Goal: Information Seeking & Learning: Learn about a topic

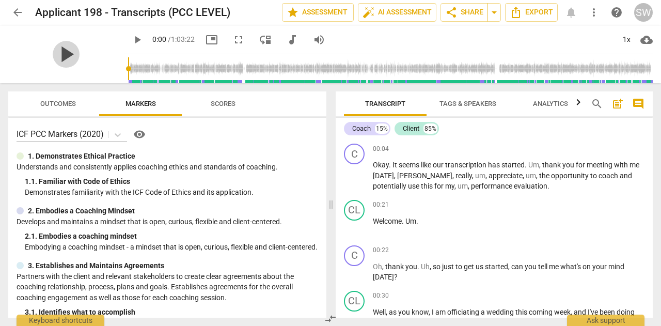
click at [80, 52] on span "play_arrow" at bounding box center [66, 54] width 27 height 27
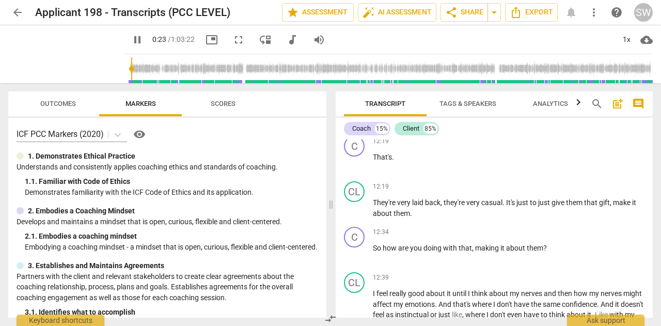
scroll to position [1832, 0]
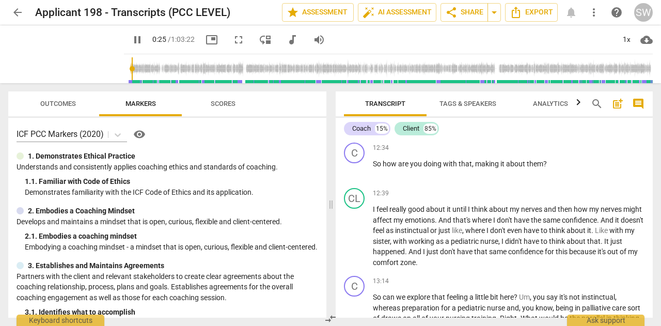
type input "26"
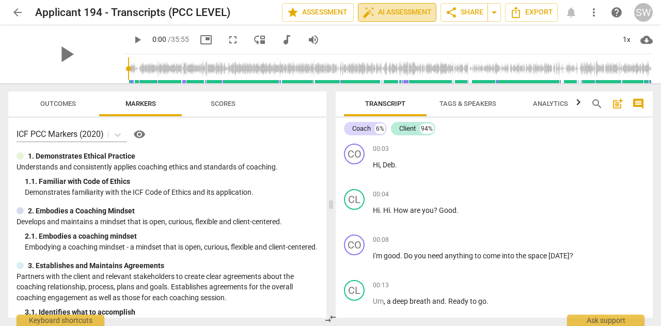
click at [397, 13] on span "auto_fix_high AI Assessment" at bounding box center [396, 12] width 69 height 12
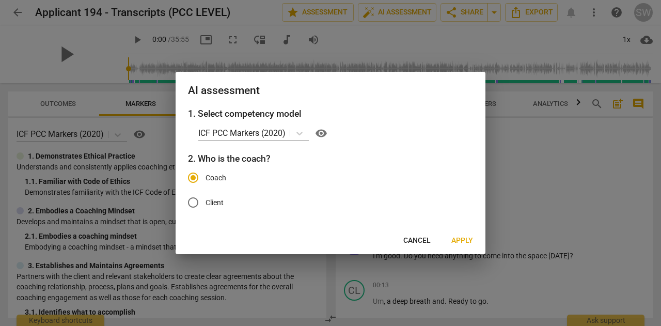
click at [464, 240] on span "Apply" at bounding box center [462, 240] width 22 height 10
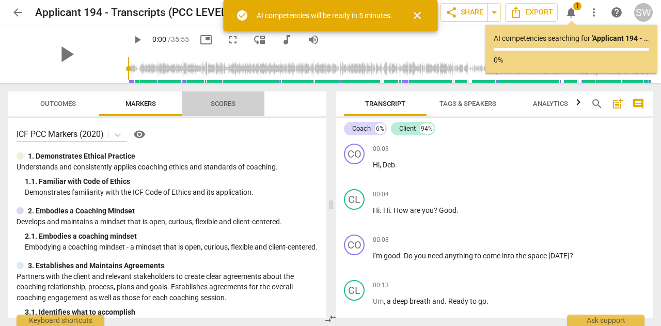
click at [219, 101] on span "Scores" at bounding box center [223, 104] width 25 height 8
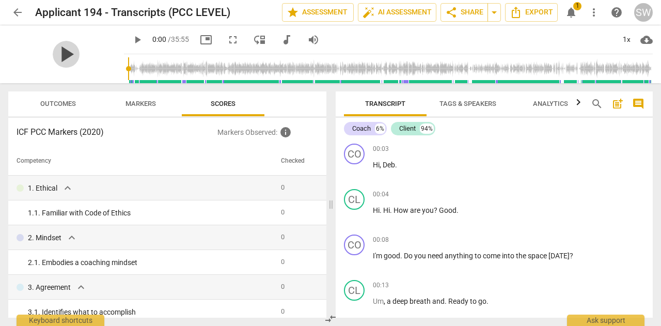
click at [80, 55] on span "play_arrow" at bounding box center [66, 54] width 27 height 27
click at [359, 129] on div "Coach" at bounding box center [361, 128] width 19 height 10
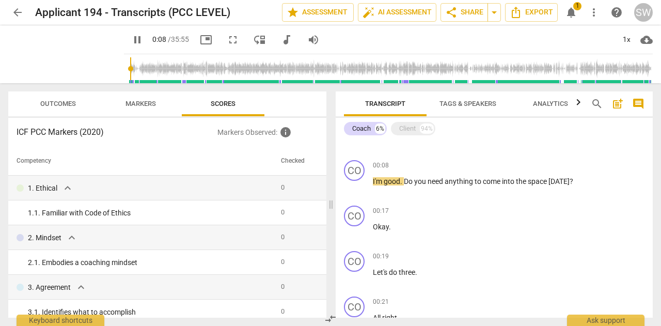
scroll to position [32, 0]
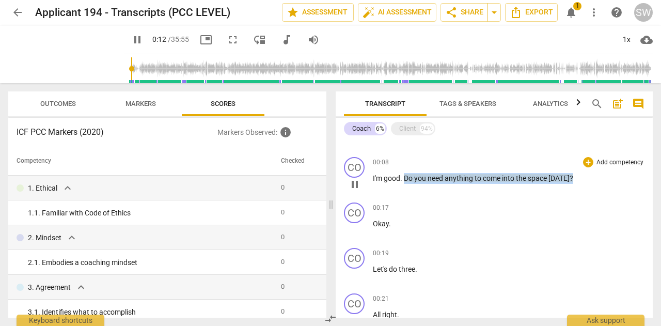
drag, startPoint x: 404, startPoint y: 179, endPoint x: 589, endPoint y: 183, distance: 185.4
click at [589, 183] on p "I'm good . Do you need anything to come into the space [DATE] ?" at bounding box center [509, 178] width 272 height 11
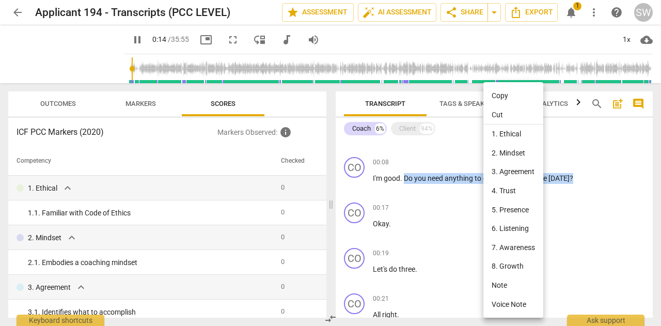
click at [499, 97] on li "Copy" at bounding box center [513, 95] width 60 height 19
copy p "Do you need anything to come into the space [DATE] ?"
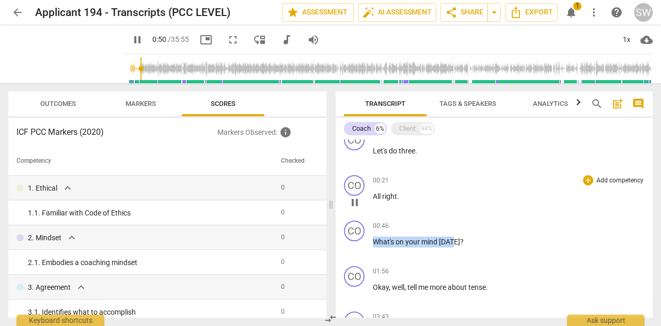
scroll to position [137, 0]
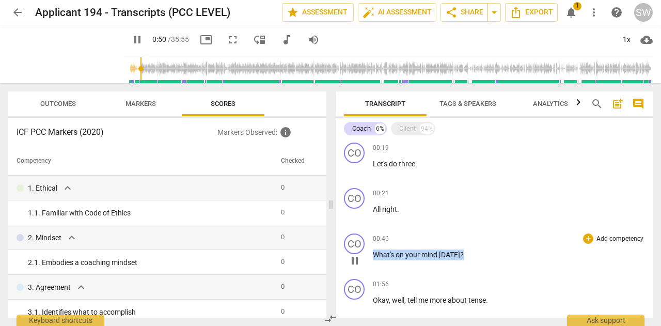
drag, startPoint x: 374, startPoint y: 144, endPoint x: 481, endPoint y: 265, distance: 161.3
click at [481, 265] on div "00:46 + Add competency keyboard_arrow_right What's on your mind [DATE] ?" at bounding box center [509, 251] width 272 height 37
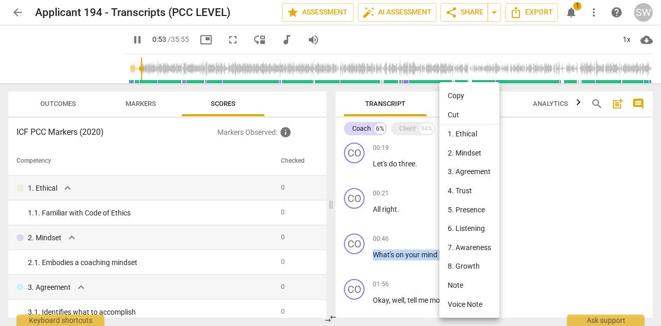
click at [466, 98] on li "Copy" at bounding box center [469, 95] width 60 height 19
copy p "What's on your mind [DATE] ?"
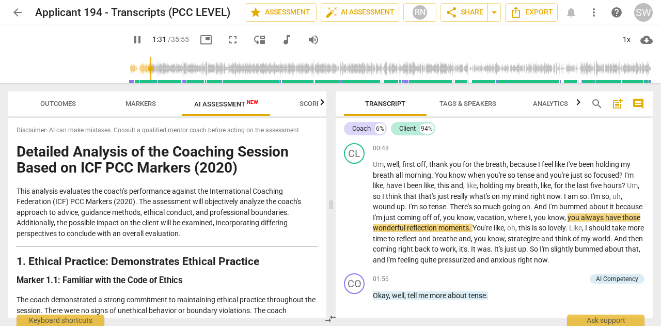
scroll to position [527, 0]
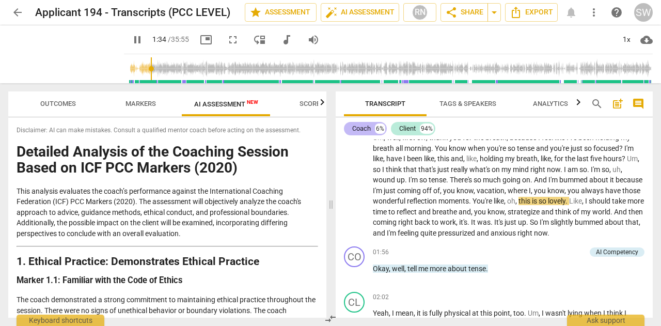
click at [361, 132] on div "Coach" at bounding box center [361, 128] width 19 height 10
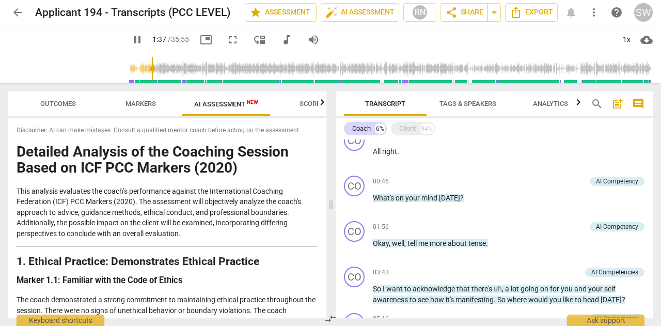
scroll to position [200, 0]
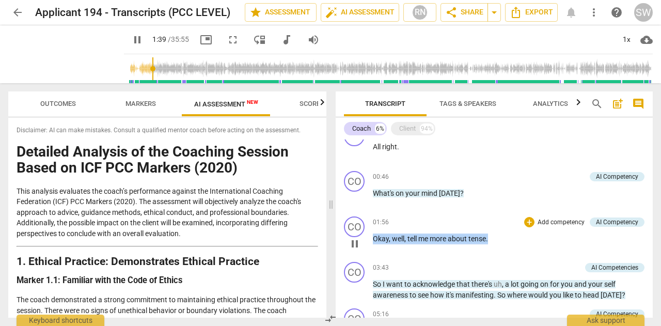
drag, startPoint x: 373, startPoint y: 239, endPoint x: 493, endPoint y: 239, distance: 119.8
click at [493, 239] on p "Okay , well , tell me more about tense ." at bounding box center [509, 238] width 272 height 11
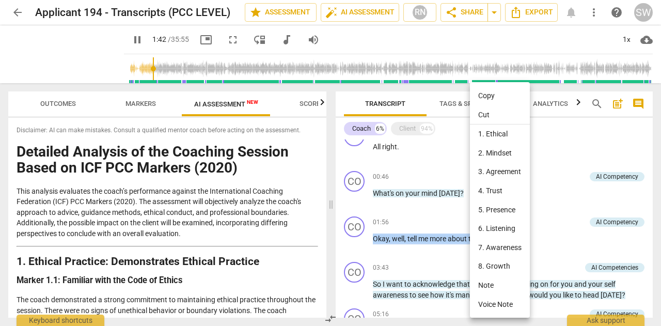
click at [494, 97] on li "Copy" at bounding box center [500, 95] width 60 height 19
copy p "Okay , well , tell me more about tense ."
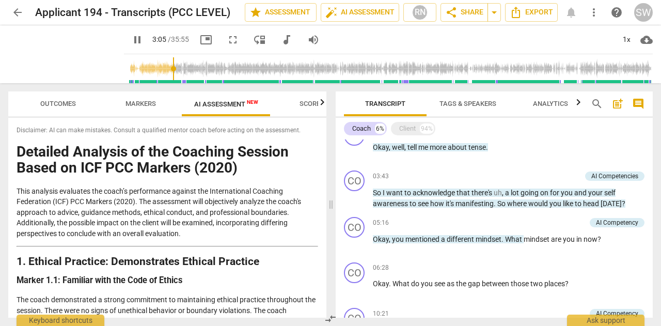
scroll to position [296, 0]
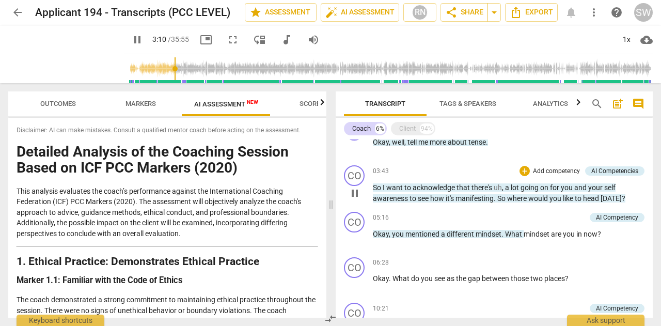
click at [373, 189] on span "So" at bounding box center [378, 187] width 10 height 8
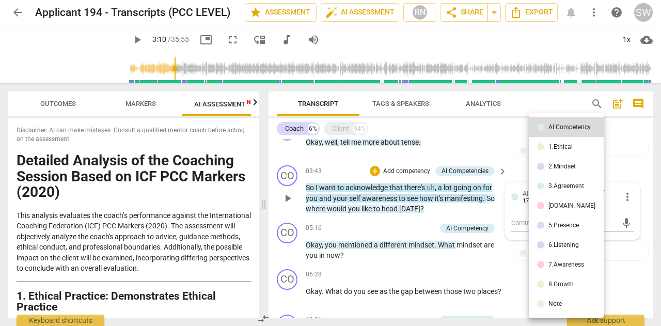
click at [512, 160] on div at bounding box center [330, 163] width 661 height 326
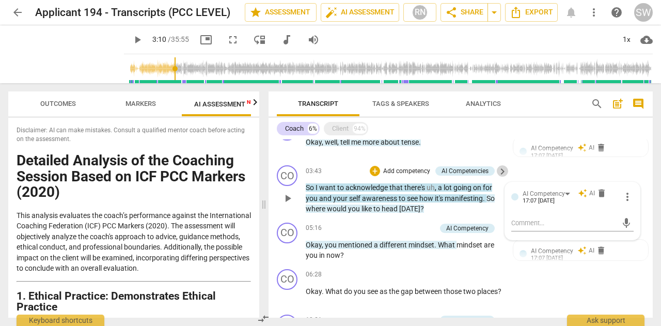
click at [500, 173] on span "keyboard_arrow_right" at bounding box center [502, 171] width 12 height 12
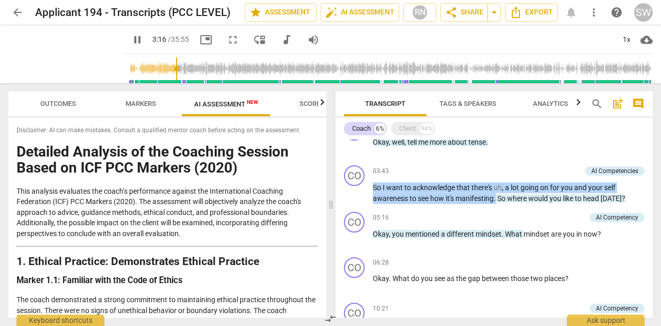
drag, startPoint x: 374, startPoint y: 187, endPoint x: 498, endPoint y: 201, distance: 124.6
click at [498, 201] on p "So I want to acknowledge that there's uh , a lot going on for you and your self…" at bounding box center [509, 192] width 272 height 21
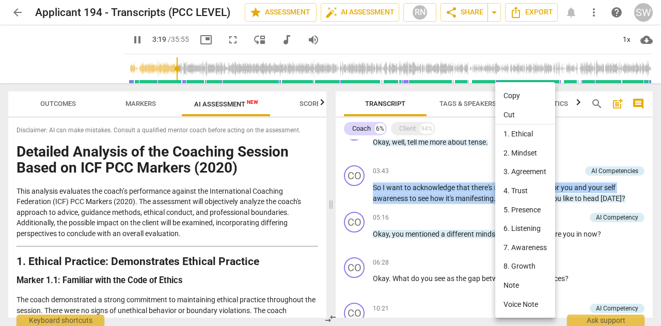
click at [509, 95] on li "Copy" at bounding box center [525, 95] width 60 height 19
copy p "So I want to acknowledge that there's uh , a lot going on for you and your self…"
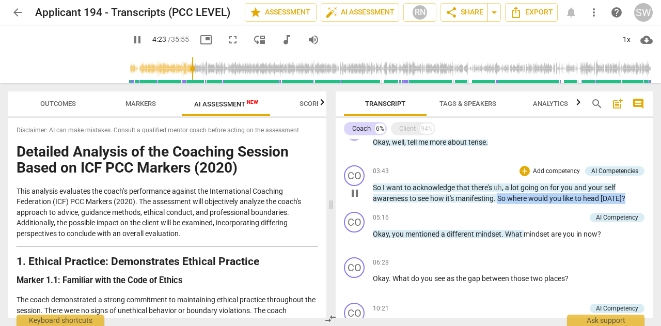
drag, startPoint x: 500, startPoint y: 199, endPoint x: 625, endPoint y: 199, distance: 124.4
click at [625, 199] on p "So I want to acknowledge that there's uh , a lot going on for you and your self…" at bounding box center [509, 192] width 272 height 21
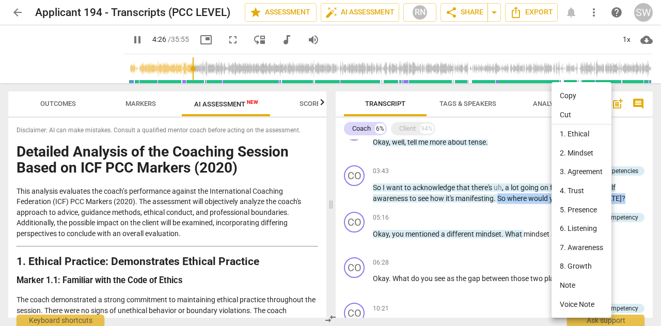
click at [562, 97] on li "Copy" at bounding box center [581, 95] width 60 height 19
copy p "So where would you like to head [DATE] ?"
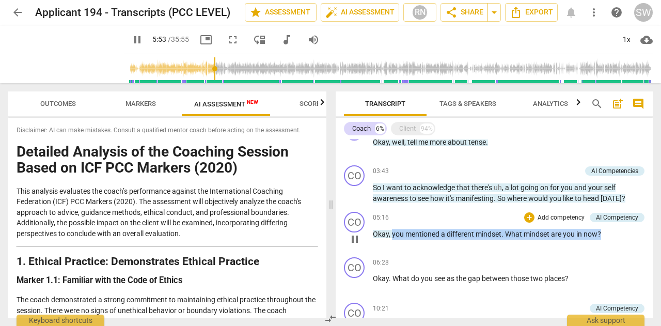
drag, startPoint x: 392, startPoint y: 236, endPoint x: 603, endPoint y: 236, distance: 211.2
click at [603, 236] on p "Okay , you mentioned a different mindset . What mindset are you in now ?" at bounding box center [509, 234] width 272 height 11
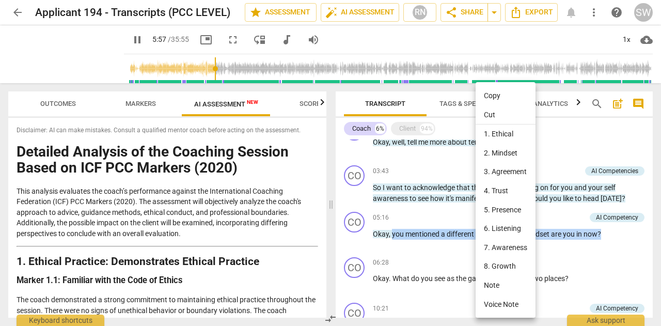
click at [493, 93] on li "Copy" at bounding box center [506, 95] width 60 height 19
copy p "you mentioned a different mindset . What mindset are you in now ?"
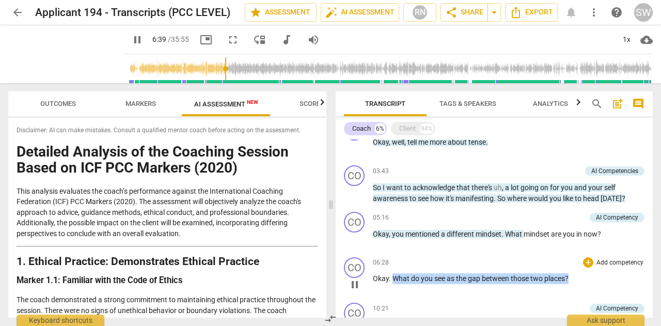
drag, startPoint x: 392, startPoint y: 279, endPoint x: 570, endPoint y: 278, distance: 177.6
click at [570, 278] on p "Okay . What do you see as the gap between those two places ?" at bounding box center [509, 278] width 272 height 11
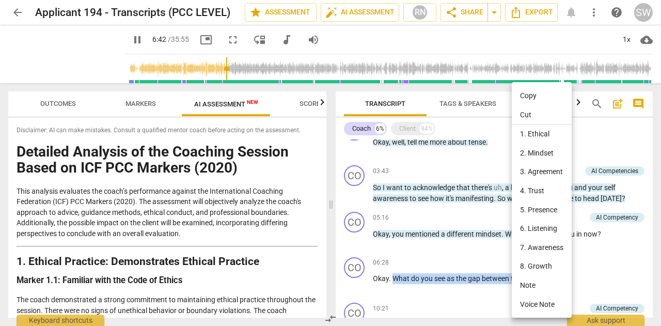
click at [538, 99] on li "Copy" at bounding box center [542, 95] width 60 height 19
copy p "What do you see as the gap between those two places ?"
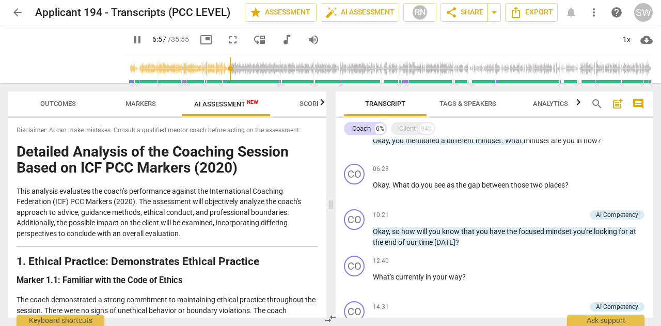
scroll to position [398, 0]
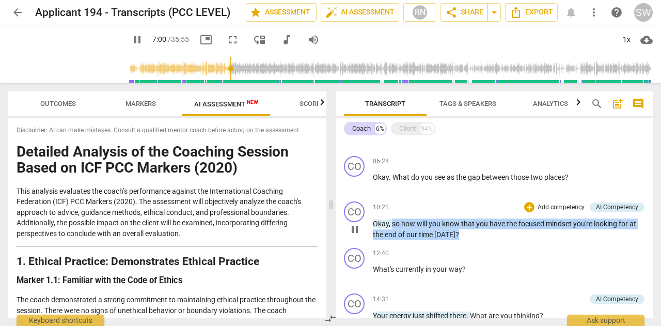
drag, startPoint x: 393, startPoint y: 224, endPoint x: 458, endPoint y: 235, distance: 66.6
click at [458, 235] on p "Okay , so how will you know that you have the focused mindset you're looking fo…" at bounding box center [509, 228] width 272 height 21
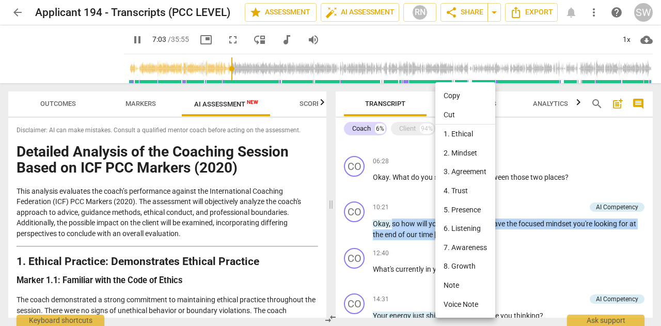
click at [456, 97] on li "Copy" at bounding box center [465, 95] width 60 height 19
copy p "so how will you know that you have the focused mindset you're looking for at th…"
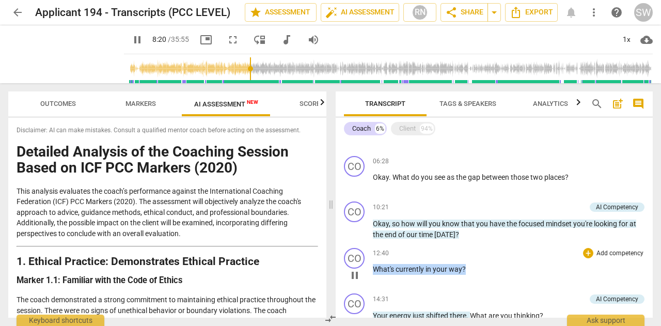
drag, startPoint x: 374, startPoint y: 271, endPoint x: 472, endPoint y: 274, distance: 98.7
click at [472, 274] on p "What's currently in your way ?" at bounding box center [509, 269] width 272 height 11
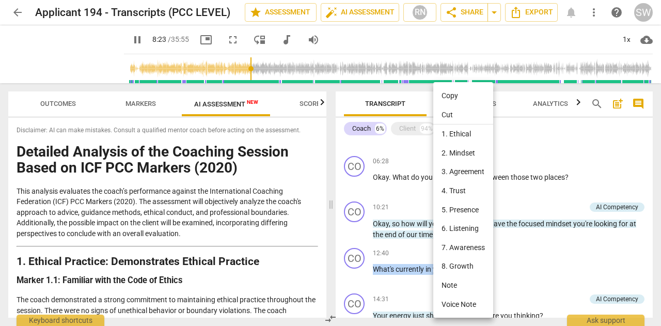
click at [454, 98] on li "Copy" at bounding box center [463, 95] width 60 height 19
copy p "What's currently in your way ?"
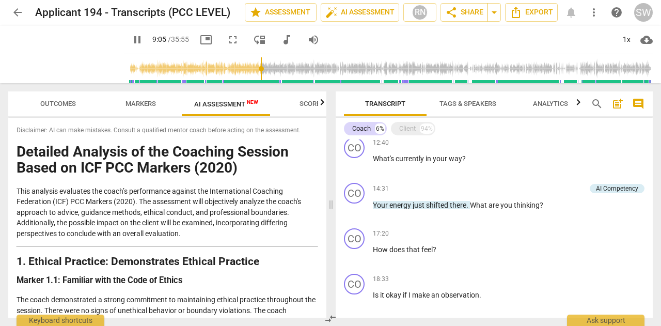
scroll to position [516, 0]
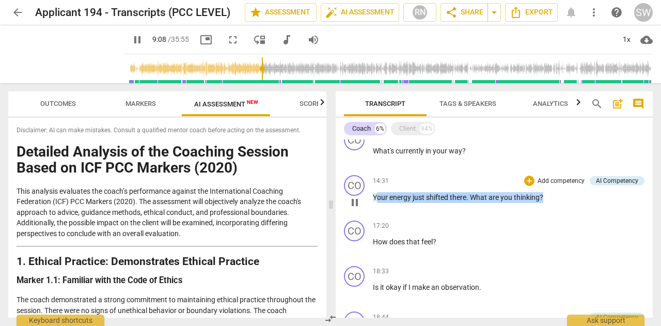
drag, startPoint x: 375, startPoint y: 198, endPoint x: 551, endPoint y: 199, distance: 176.6
click at [551, 199] on p "Your energy just shifted there . What are you thinking ?" at bounding box center [509, 197] width 272 height 11
click at [439, 193] on span "shifted" at bounding box center [438, 197] width 24 height 8
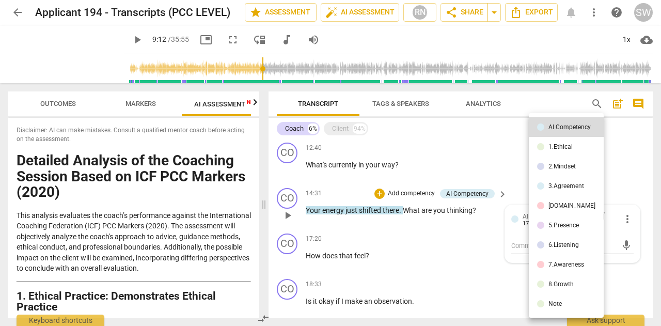
scroll to position [530, 0]
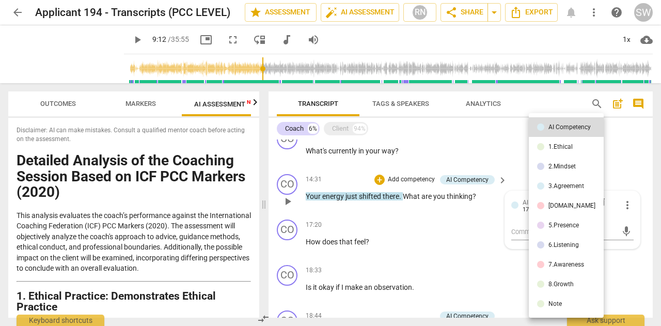
click at [495, 179] on div at bounding box center [330, 163] width 661 height 326
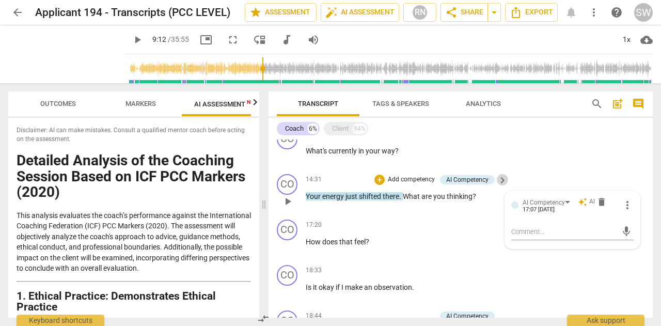
click at [503, 180] on span "keyboard_arrow_right" at bounding box center [502, 180] width 12 height 12
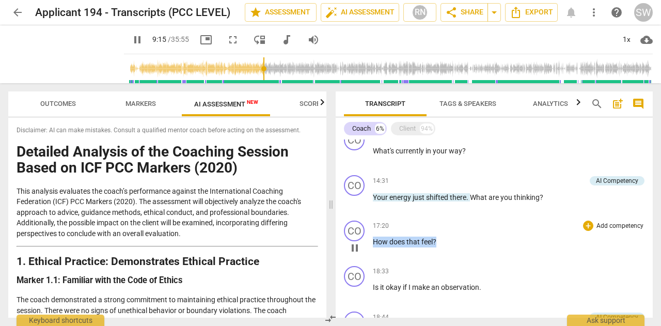
drag, startPoint x: 373, startPoint y: 242, endPoint x: 444, endPoint y: 244, distance: 70.8
click at [444, 244] on p "How does that feel ?" at bounding box center [509, 241] width 272 height 11
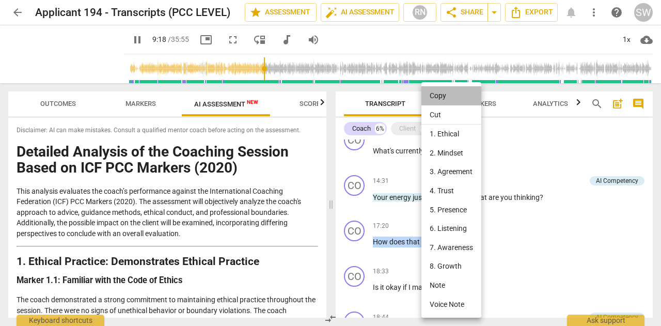
click at [441, 98] on li "Copy" at bounding box center [451, 95] width 60 height 19
copy p "How does that feel ?"
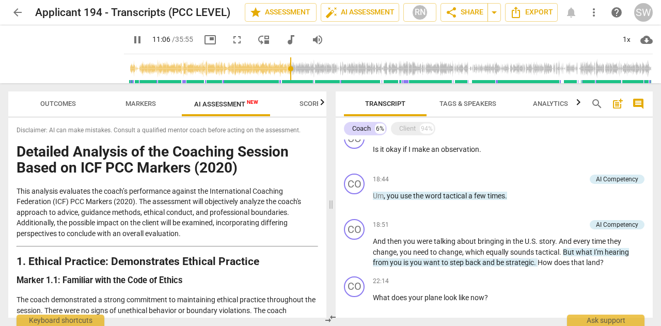
scroll to position [657, 0]
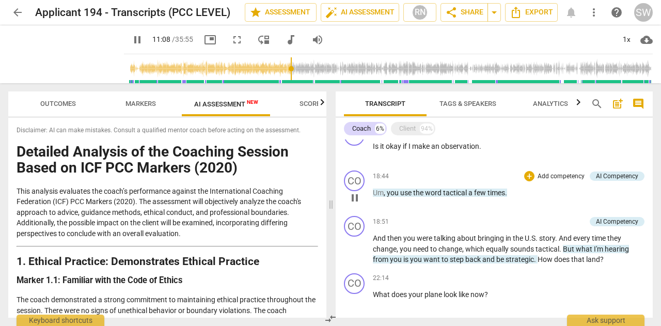
click at [389, 194] on span "you" at bounding box center [393, 192] width 13 height 8
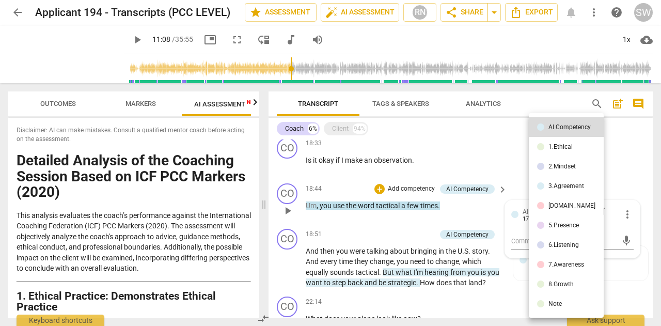
scroll to position [670, 0]
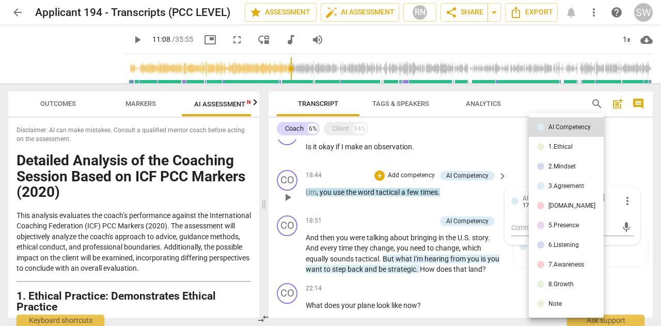
click at [502, 170] on div at bounding box center [330, 163] width 661 height 326
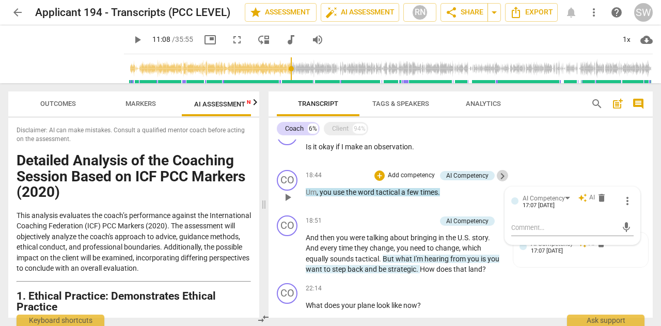
click at [502, 176] on span "keyboard_arrow_right" at bounding box center [502, 176] width 12 height 12
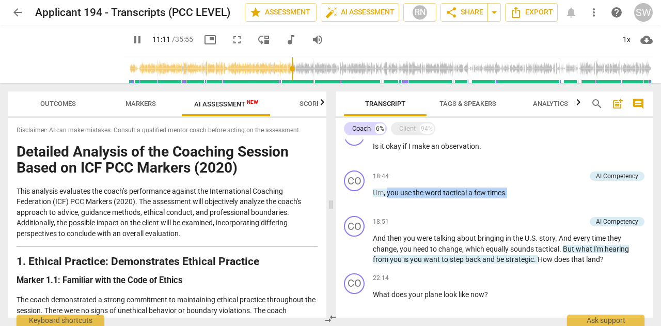
drag, startPoint x: 388, startPoint y: 192, endPoint x: 509, endPoint y: 193, distance: 121.3
click at [509, 193] on p "Um , you use the word tactical a few times ." at bounding box center [509, 192] width 272 height 11
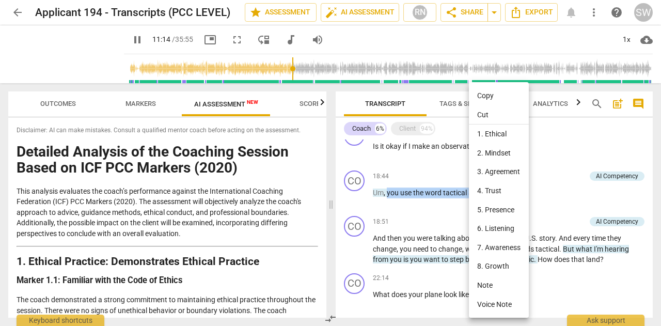
click at [492, 98] on li "Copy" at bounding box center [499, 95] width 60 height 19
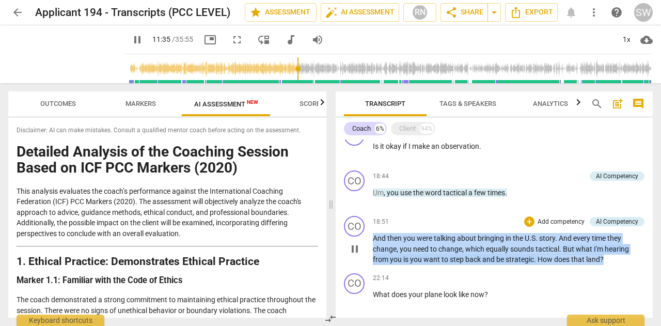
drag, startPoint x: 373, startPoint y: 240, endPoint x: 607, endPoint y: 261, distance: 234.8
click at [607, 261] on p "And then you were talking about bringing in the U.S . story . And every time th…" at bounding box center [509, 249] width 272 height 32
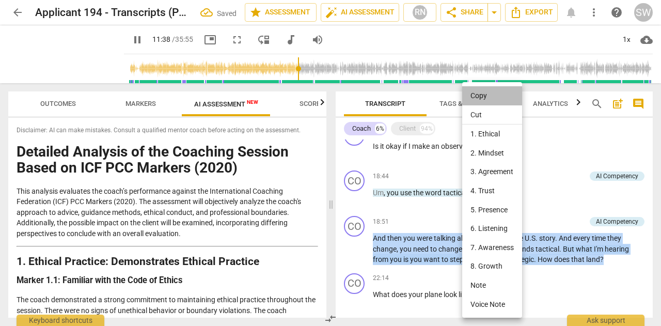
click at [484, 96] on li "Copy" at bounding box center [492, 95] width 60 height 19
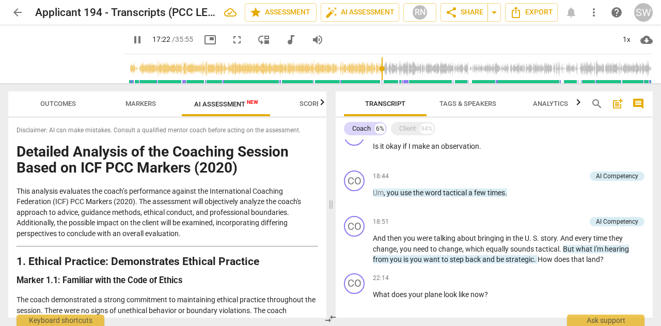
click at [402, 69] on input "range" at bounding box center [390, 68] width 525 height 33
click at [80, 58] on span "pause" at bounding box center [66, 54] width 27 height 27
click at [80, 55] on span "play_arrow" at bounding box center [66, 54] width 27 height 27
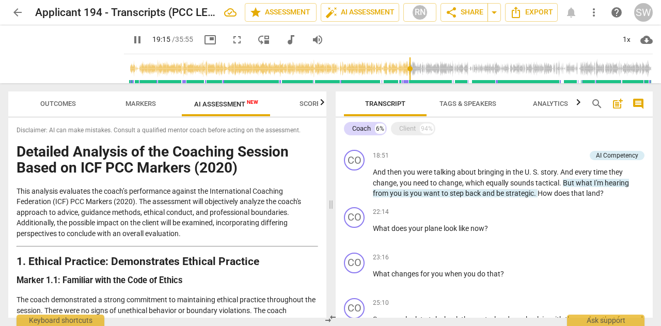
scroll to position [731, 0]
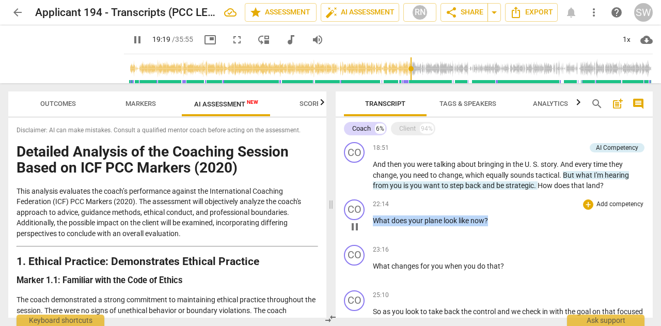
drag, startPoint x: 373, startPoint y: 219, endPoint x: 499, endPoint y: 215, distance: 126.0
click at [499, 215] on p "What does your plane look like now ?" at bounding box center [509, 220] width 272 height 11
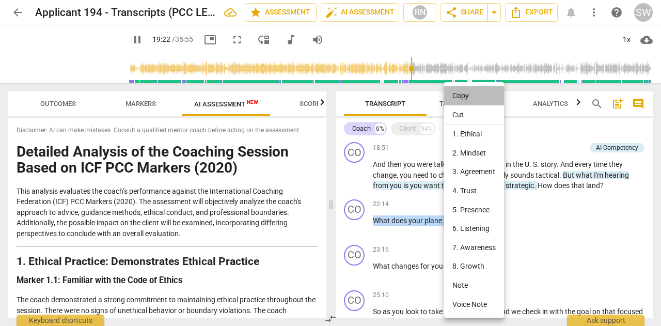
click at [466, 96] on li "Copy" at bounding box center [474, 95] width 60 height 19
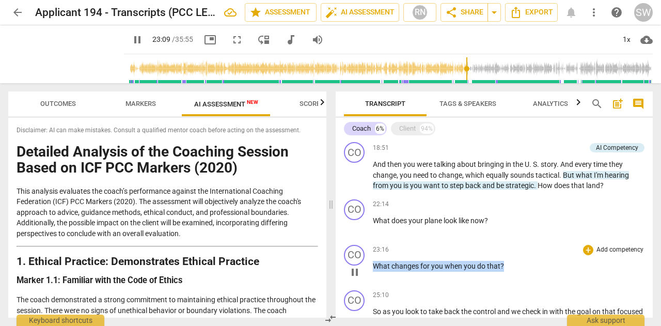
drag, startPoint x: 374, startPoint y: 264, endPoint x: 524, endPoint y: 270, distance: 150.4
click at [524, 270] on p "What changes for you when you do that ?" at bounding box center [509, 266] width 272 height 11
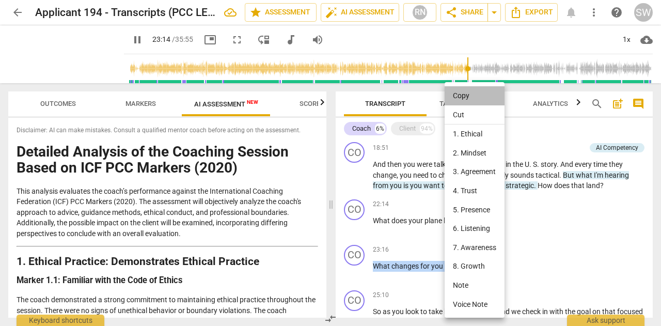
click at [472, 96] on li "Copy" at bounding box center [475, 95] width 60 height 19
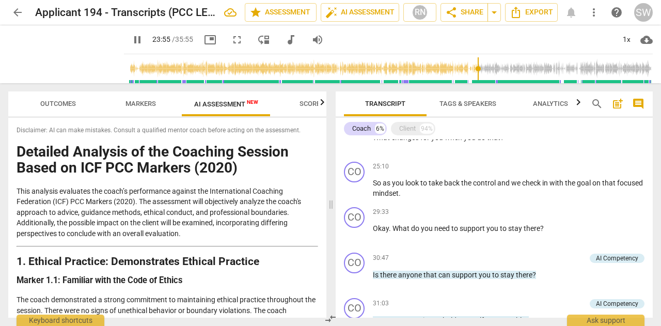
scroll to position [859, 0]
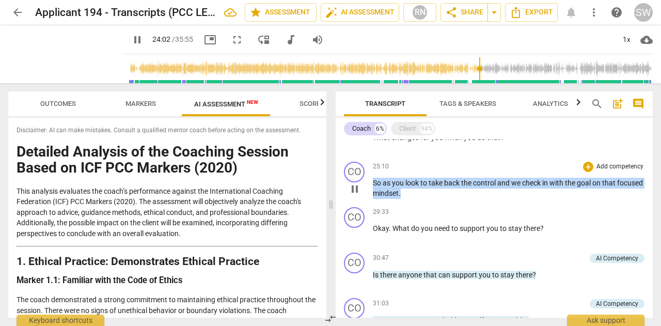
drag, startPoint x: 374, startPoint y: 180, endPoint x: 434, endPoint y: 195, distance: 61.7
click at [434, 195] on p "So as you look to take back the control and we check in with the goal on that f…" at bounding box center [509, 188] width 272 height 21
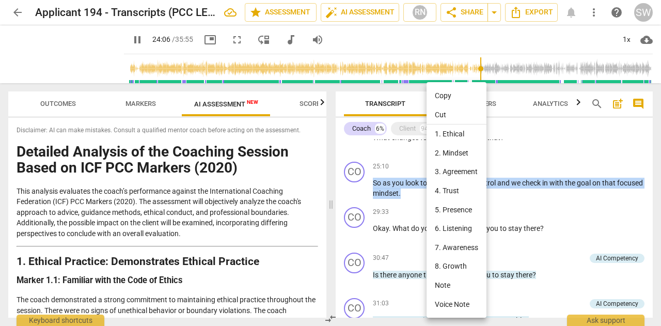
click at [447, 94] on li "Copy" at bounding box center [456, 95] width 60 height 19
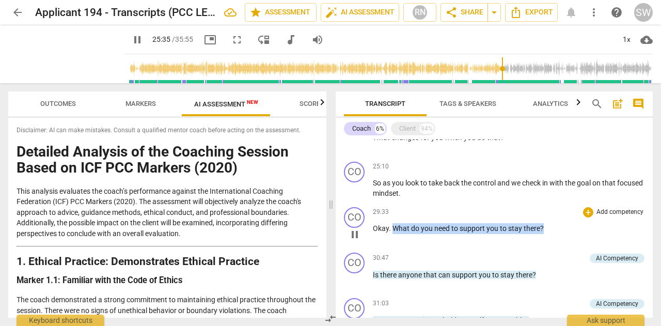
drag, startPoint x: 393, startPoint y: 227, endPoint x: 548, endPoint y: 221, distance: 154.5
click at [548, 221] on div "29:33 + Add competency keyboard_arrow_right Okay . What do you need to support …" at bounding box center [509, 225] width 272 height 37
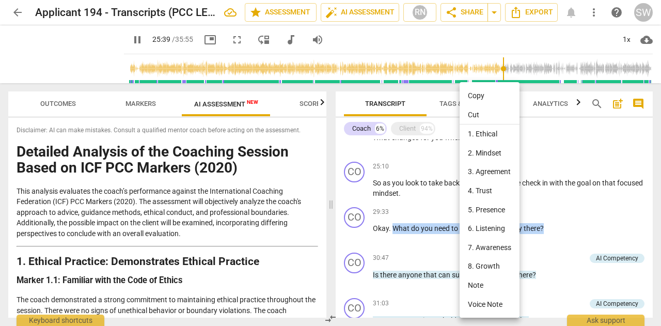
click at [483, 97] on li "Copy" at bounding box center [490, 95] width 60 height 19
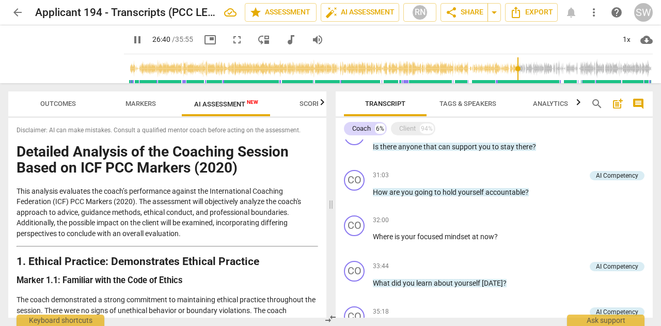
scroll to position [990, 0]
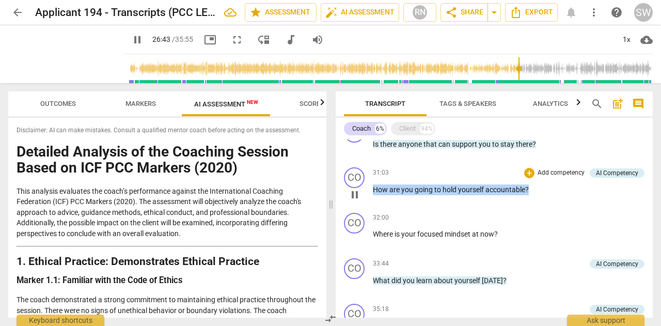
drag, startPoint x: 374, startPoint y: 192, endPoint x: 534, endPoint y: 191, distance: 160.1
click at [534, 191] on p "How are you going to hold yourself accountable ?" at bounding box center [509, 189] width 272 height 11
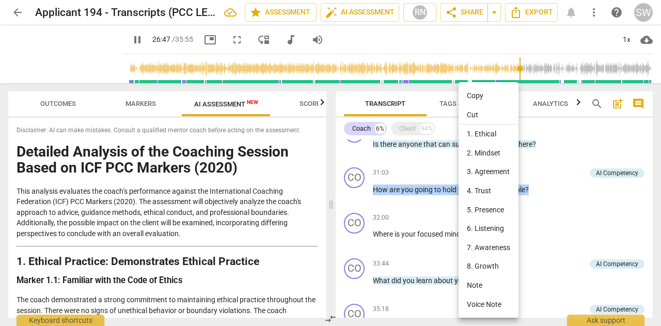
click at [477, 97] on li "Copy" at bounding box center [488, 95] width 60 height 19
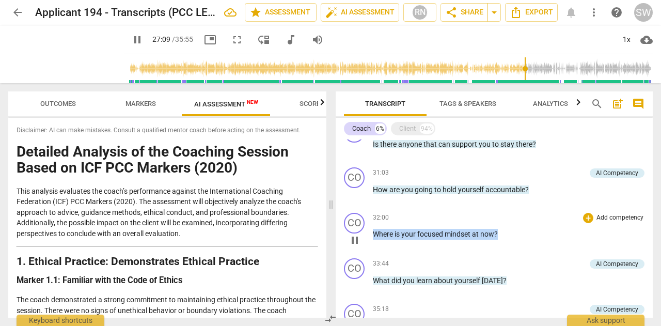
drag, startPoint x: 373, startPoint y: 236, endPoint x: 508, endPoint y: 237, distance: 135.3
click at [508, 237] on p "Where is your focused mindset at now ?" at bounding box center [509, 234] width 272 height 11
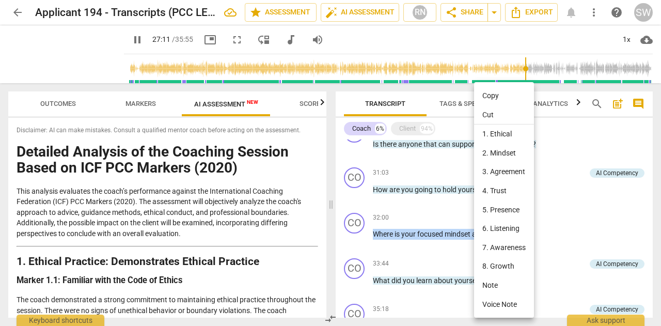
click at [491, 95] on li "Copy" at bounding box center [504, 95] width 60 height 19
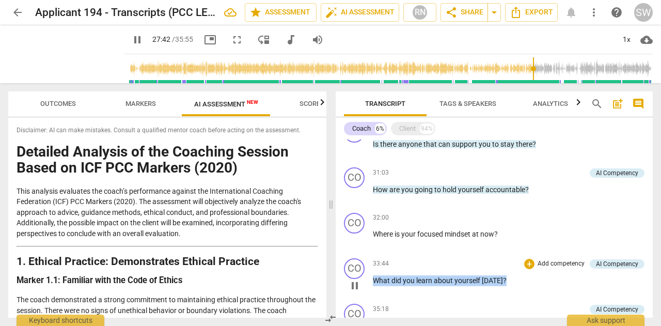
drag, startPoint x: 374, startPoint y: 280, endPoint x: 514, endPoint y: 278, distance: 140.5
click at [514, 278] on p "What did you learn about yourself [DATE] ?" at bounding box center [509, 280] width 272 height 11
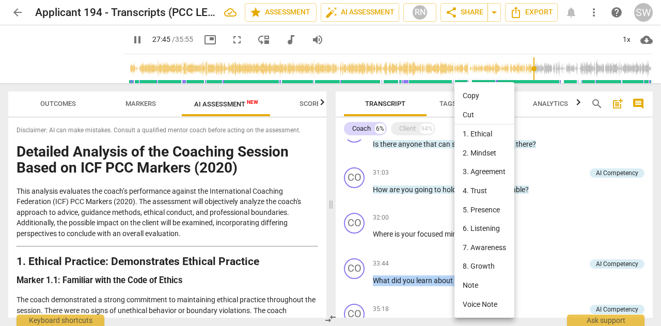
click at [467, 91] on li "Copy" at bounding box center [484, 95] width 60 height 19
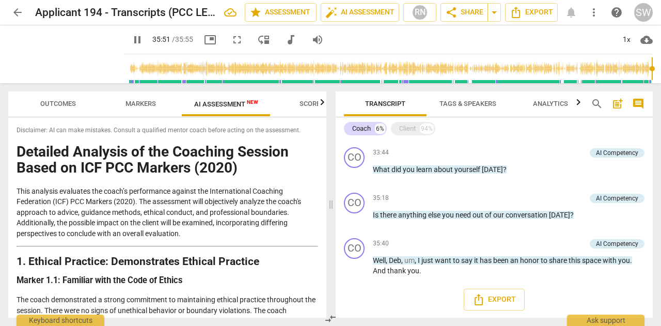
scroll to position [1101, 0]
type input "2153"
